Goal: Task Accomplishment & Management: Complete application form

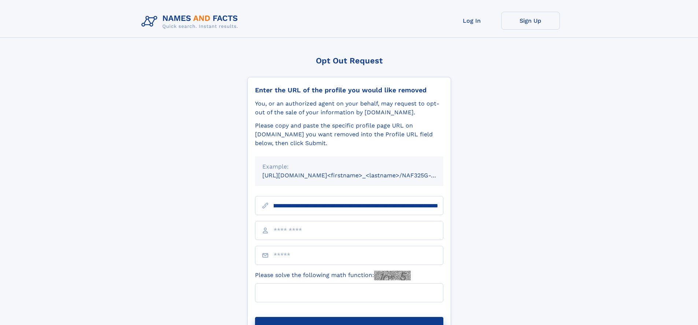
scroll to position [0, 86]
type input "**********"
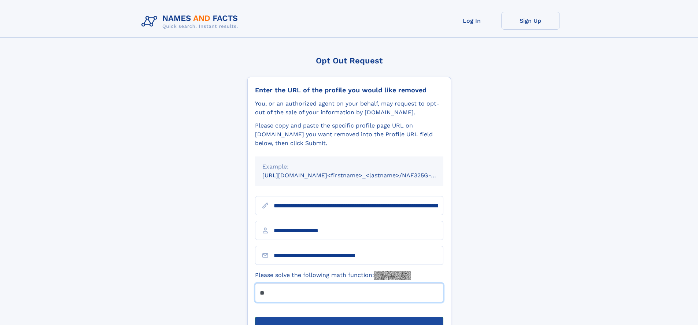
type input "**"
click at [349, 317] on button "Submit Opt Out Request" at bounding box center [349, 328] width 188 height 23
